Goal: Obtain resource: Download file/media

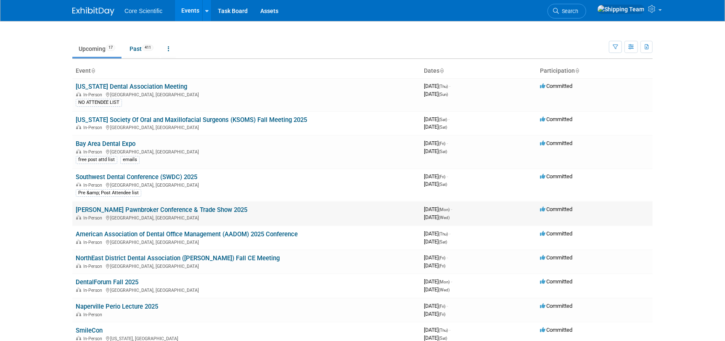
click at [89, 209] on link "[PERSON_NAME] Pawnbroker Conference & Trade Show 2025" at bounding box center [162, 210] width 172 height 8
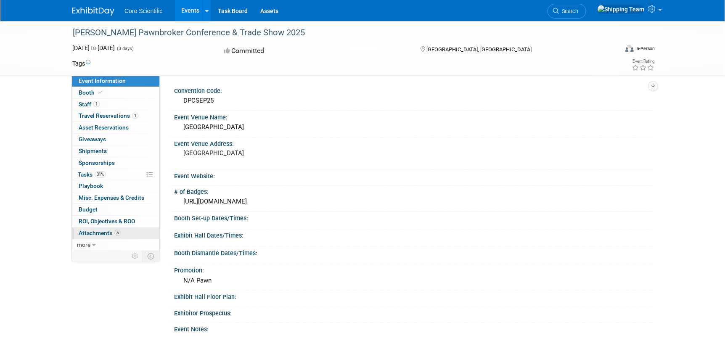
click at [94, 232] on span "Attachments 5" at bounding box center [100, 233] width 42 height 7
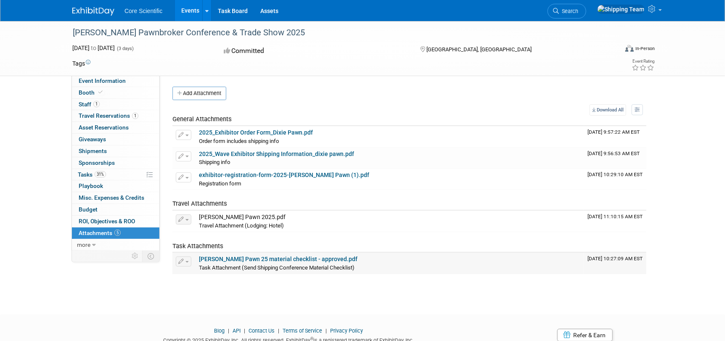
click at [230, 258] on link "Dixie Pawn 25 material checklist - approved.pdf" at bounding box center [278, 259] width 159 height 7
click at [90, 80] on span "Event Information" at bounding box center [102, 80] width 47 height 7
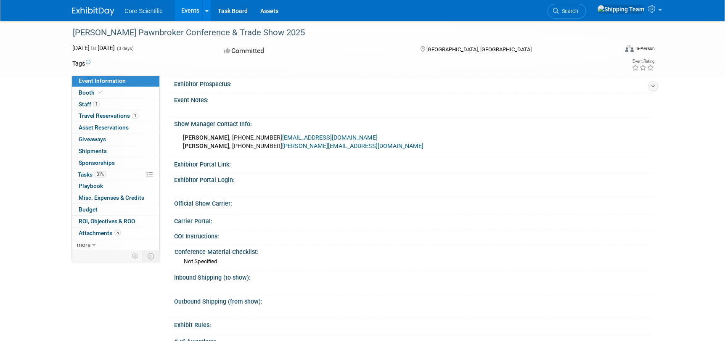
scroll to position [229, 0]
click at [87, 103] on span "Staff 1" at bounding box center [89, 104] width 21 height 7
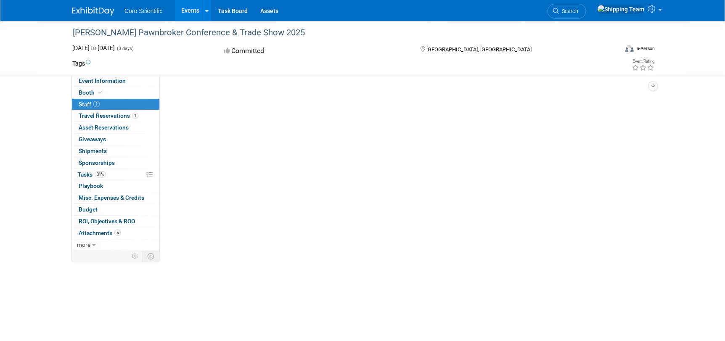
scroll to position [0, 0]
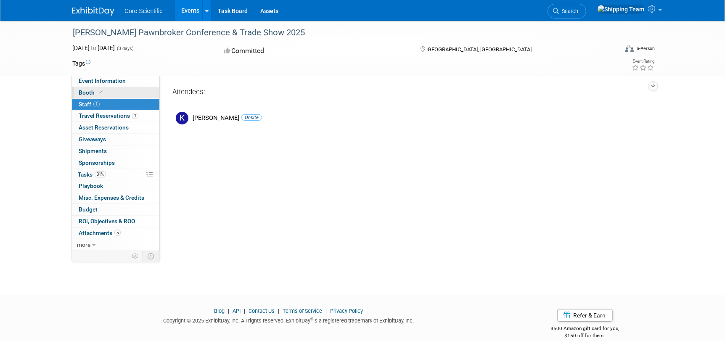
click at [88, 94] on span "Booth" at bounding box center [92, 92] width 26 height 7
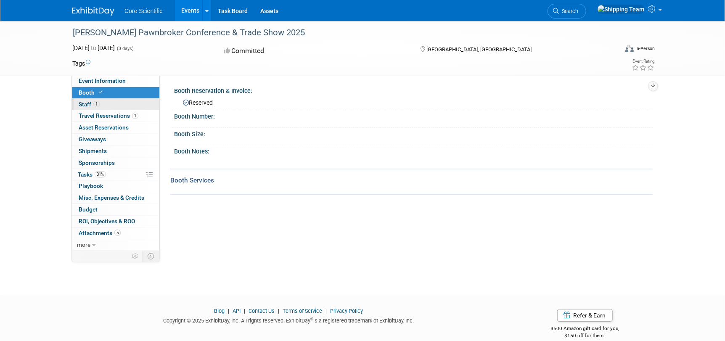
click at [86, 104] on span "Staff 1" at bounding box center [89, 104] width 21 height 7
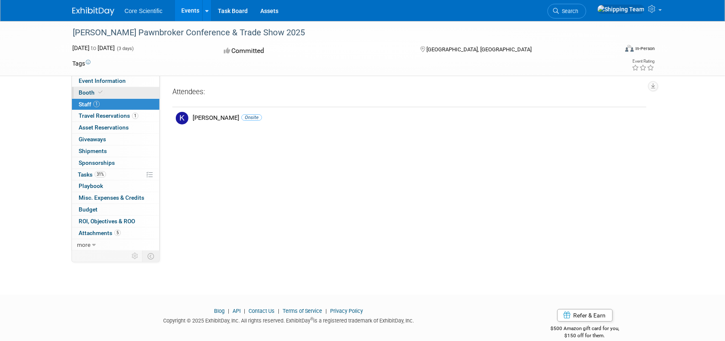
click at [88, 88] on link "Booth" at bounding box center [116, 92] width 88 height 11
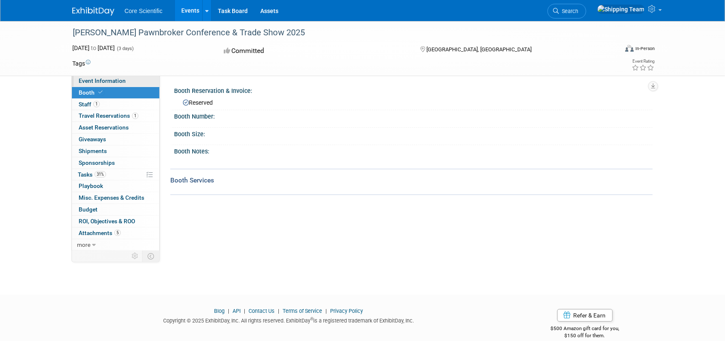
click at [102, 82] on span "Event Information" at bounding box center [102, 80] width 47 height 7
